Goal: Task Accomplishment & Management: Use online tool/utility

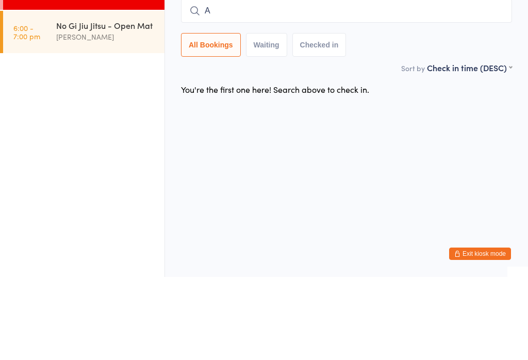
scroll to position [83, 0]
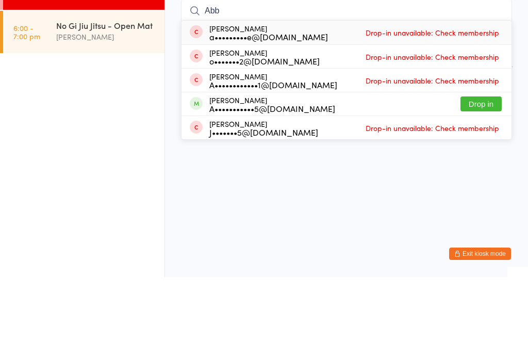
type input "Abb"
click at [481, 179] on button "Drop in" at bounding box center [481, 186] width 41 height 15
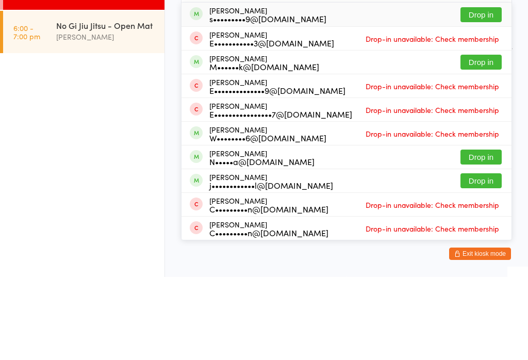
type input "[PERSON_NAME]"
click at [481, 90] on button "Drop in" at bounding box center [481, 97] width 41 height 15
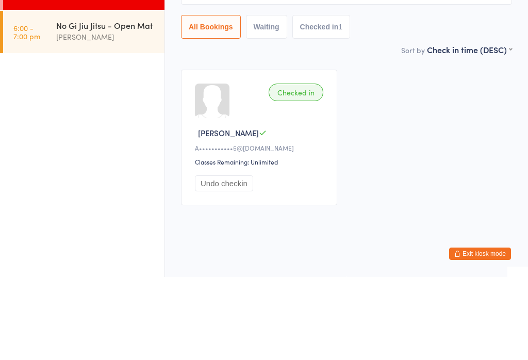
scroll to position [24, 0]
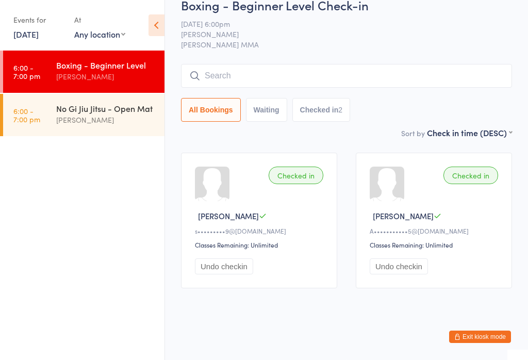
click at [251, 76] on input "search" at bounding box center [346, 76] width 331 height 24
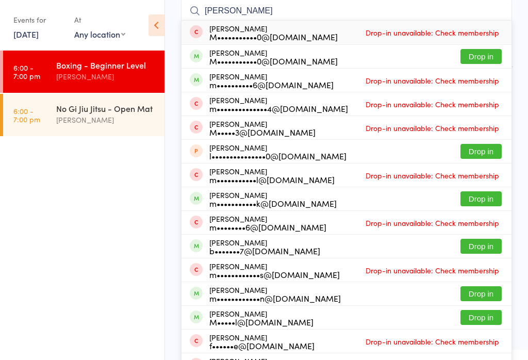
type input "[PERSON_NAME]"
click at [482, 64] on button "Drop in" at bounding box center [481, 56] width 41 height 15
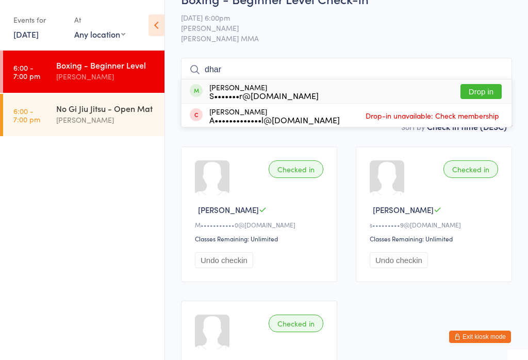
type input "dhar"
click at [491, 87] on button "Drop in" at bounding box center [481, 91] width 41 height 15
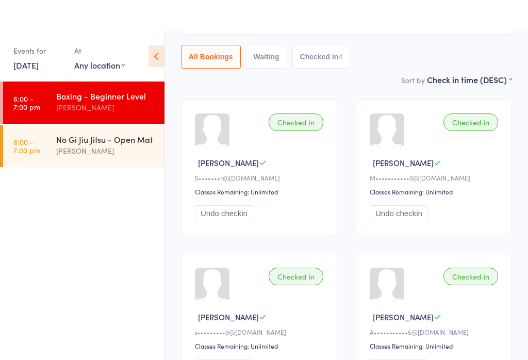
scroll to position [0, 0]
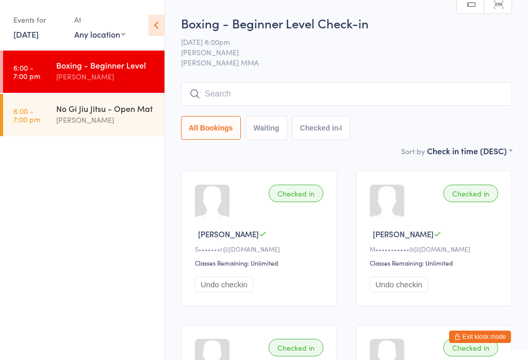
click at [116, 114] on div "No Gi Jiu Jitsu - Open Mat" at bounding box center [106, 108] width 100 height 11
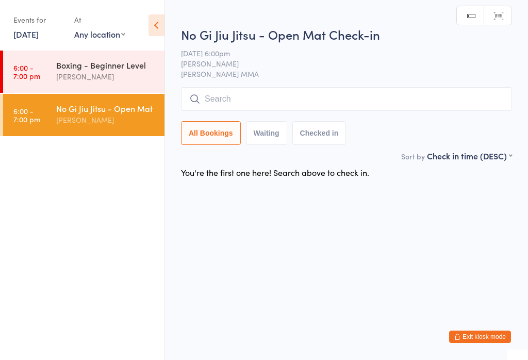
click at [60, 68] on div "Boxing - Beginner Level" at bounding box center [106, 64] width 100 height 11
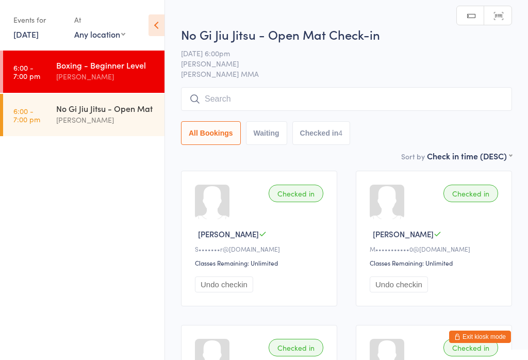
click at [251, 111] on input "search" at bounding box center [346, 99] width 331 height 24
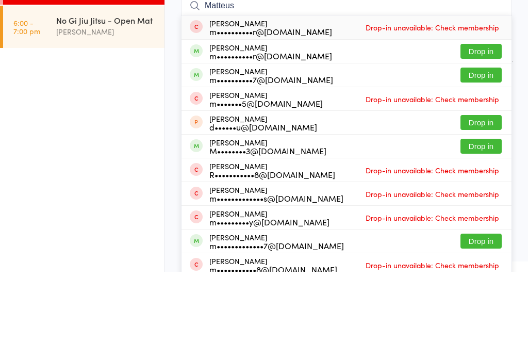
type input "Matteus"
click at [474, 132] on button "Drop in" at bounding box center [481, 139] width 41 height 15
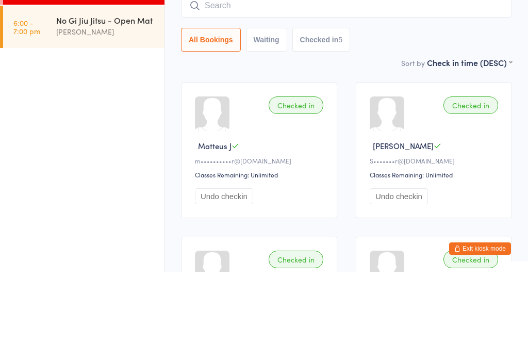
click at [62, 82] on ul "6:00 - 7:00 pm Boxing - Beginner Level [PERSON_NAME] 6:00 - 7:00 pm No Gi Jiu J…" at bounding box center [82, 205] width 165 height 309
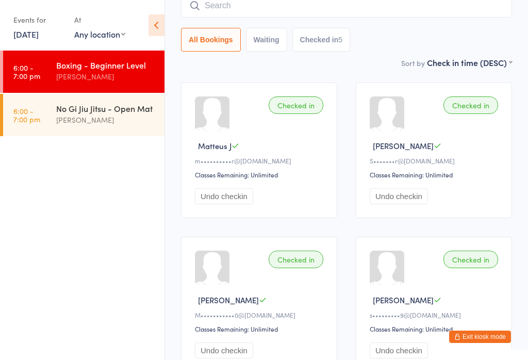
click at [333, 5] on input "search" at bounding box center [346, 6] width 331 height 24
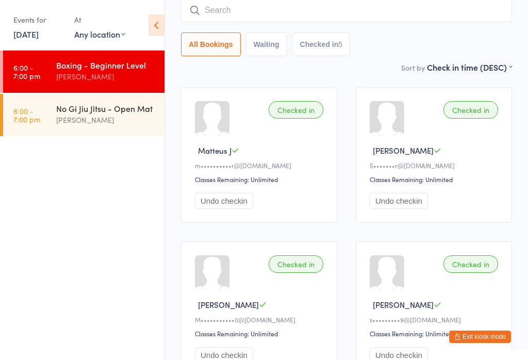
scroll to position [83, 0]
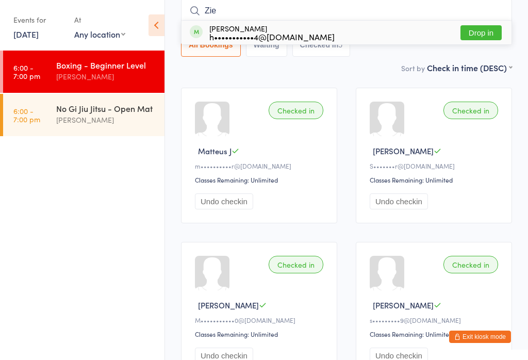
type input "Zie"
click at [485, 40] on button "Drop in" at bounding box center [481, 32] width 41 height 15
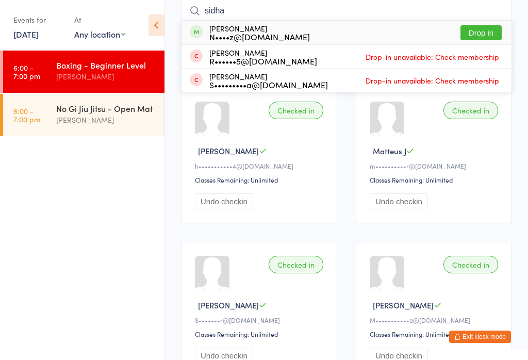
type input "sidha"
click at [479, 39] on button "Drop in" at bounding box center [481, 32] width 41 height 15
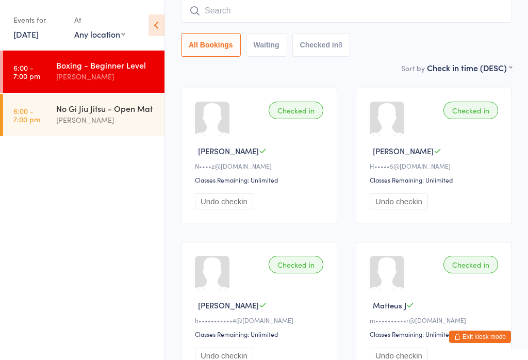
click at [352, 8] on input "search" at bounding box center [346, 11] width 331 height 24
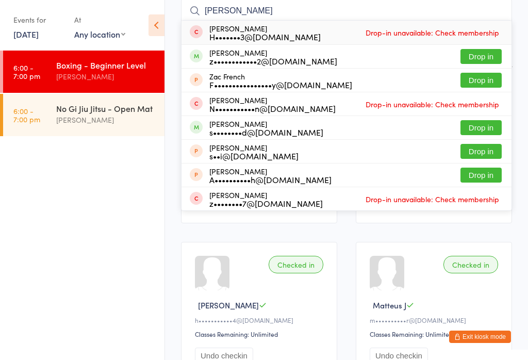
type input "[PERSON_NAME]"
click at [480, 57] on button "Drop in" at bounding box center [481, 56] width 41 height 15
